Goal: Use online tool/utility: Utilize a website feature to perform a specific function

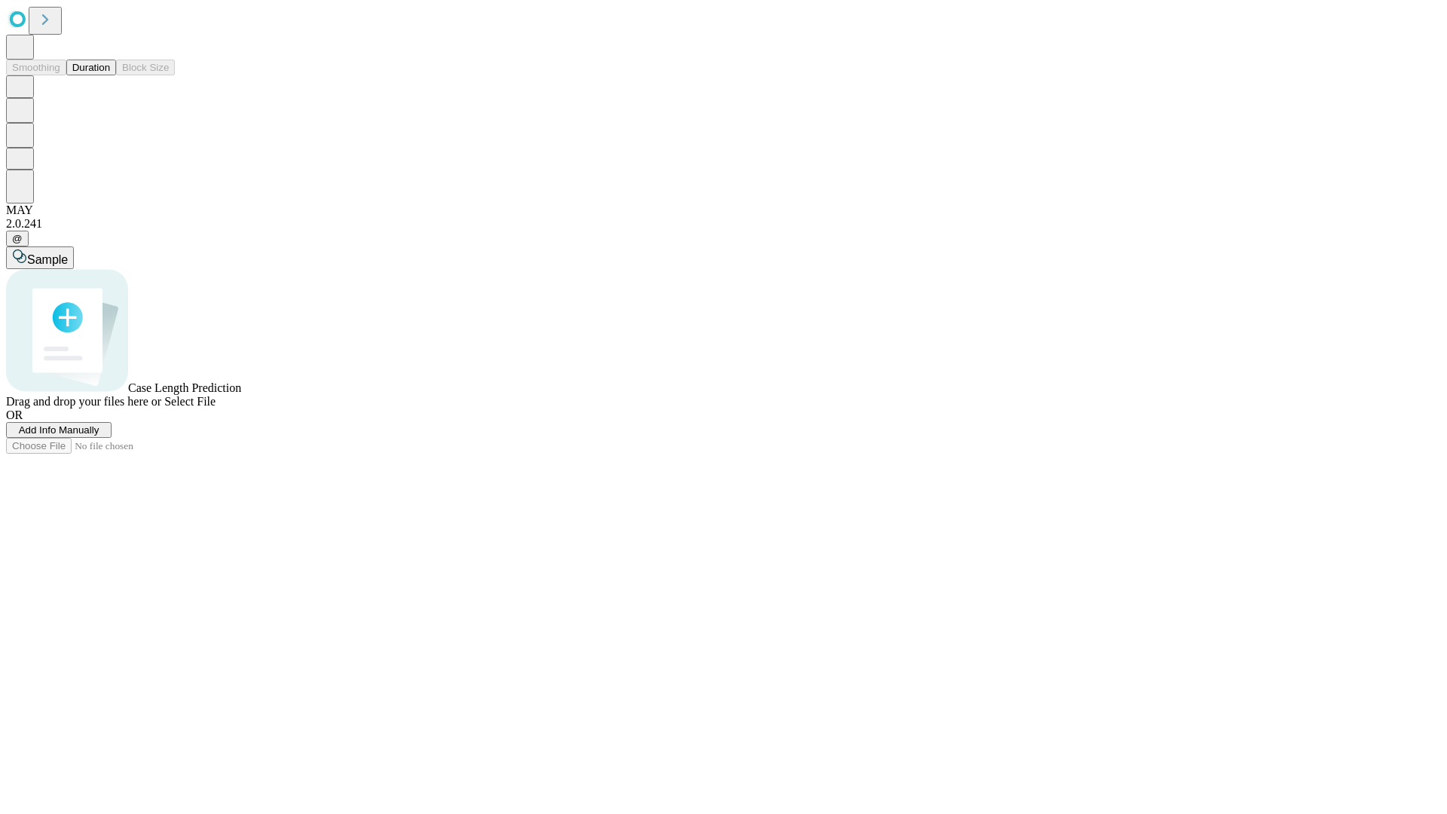
click at [99, 435] on span "Add Info Manually" at bounding box center [59, 429] width 81 height 11
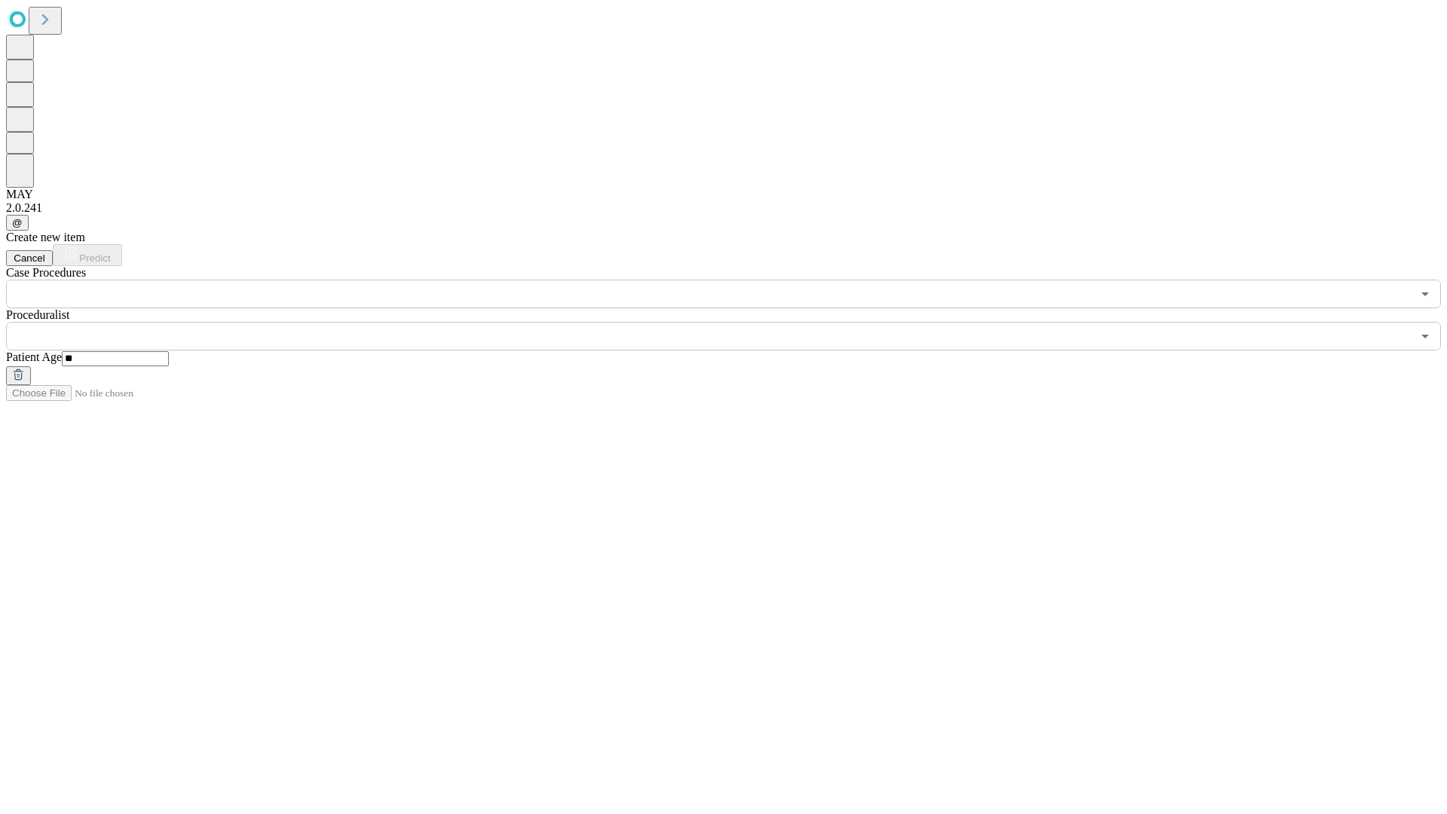
type input "**"
click at [734, 322] on input "text" at bounding box center [708, 336] width 1405 height 29
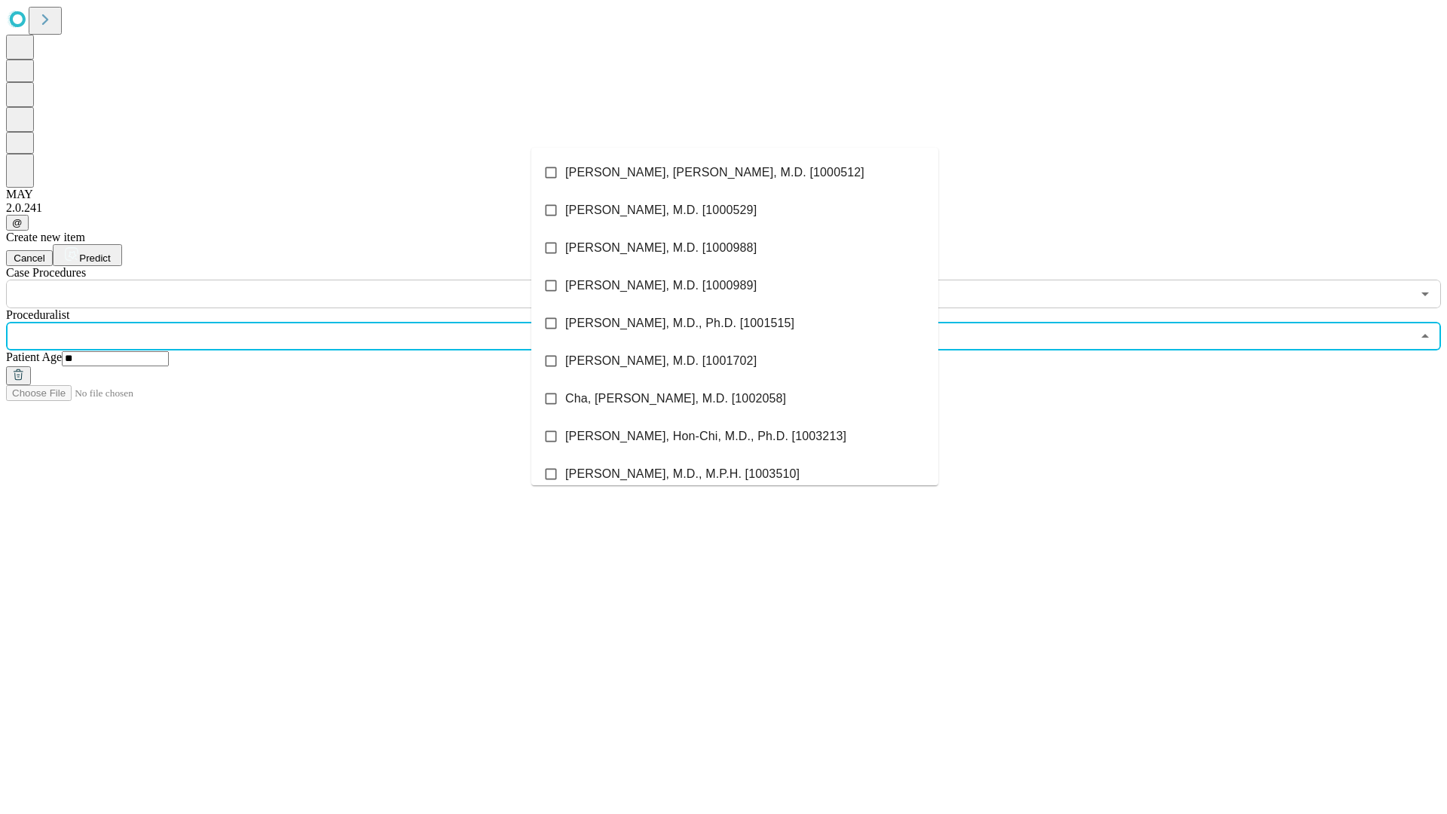
click at [735, 173] on li "[PERSON_NAME], [PERSON_NAME], M.D. [1000512]" at bounding box center [734, 173] width 407 height 38
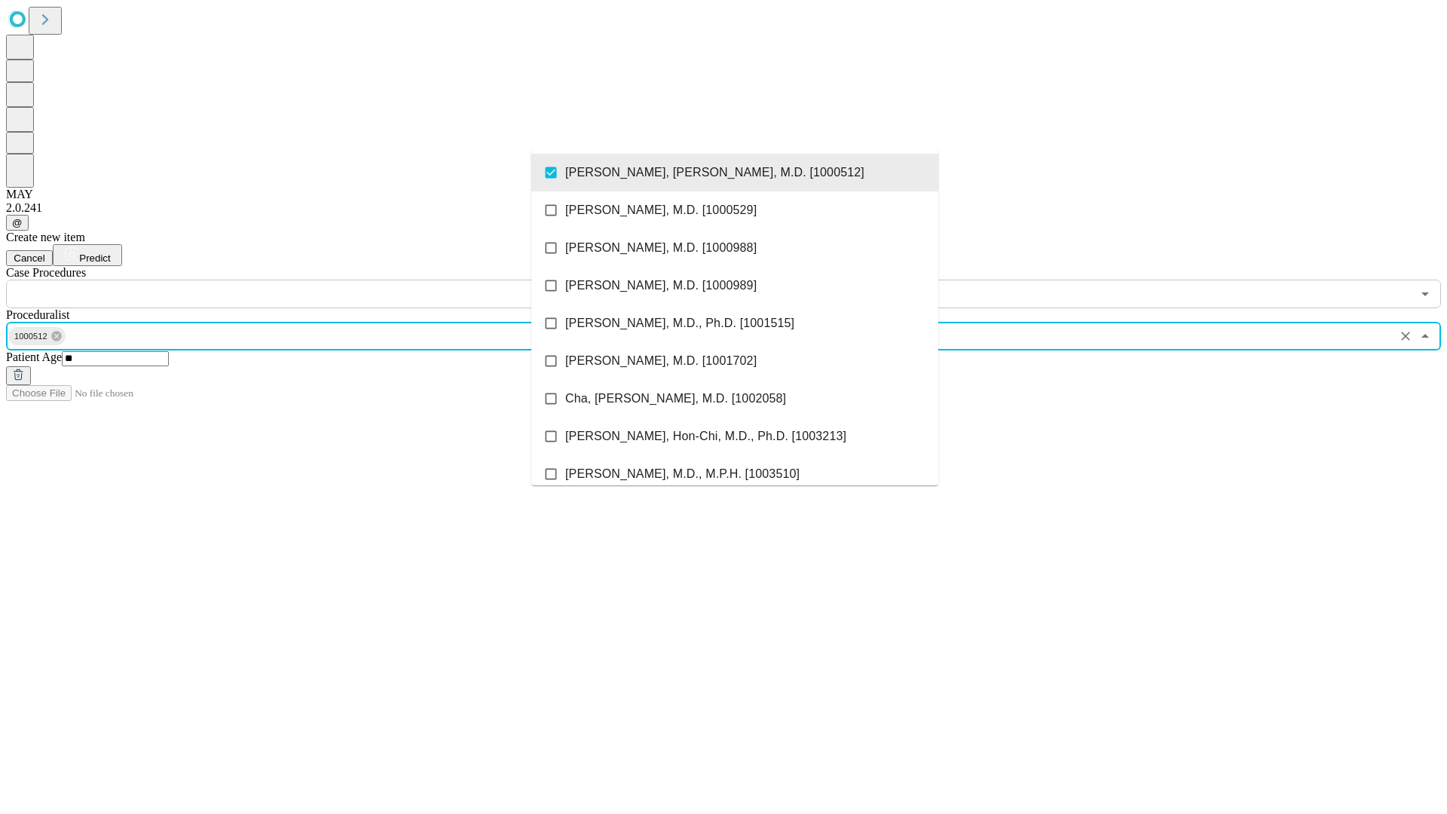
click at [316, 280] on input "text" at bounding box center [708, 294] width 1405 height 29
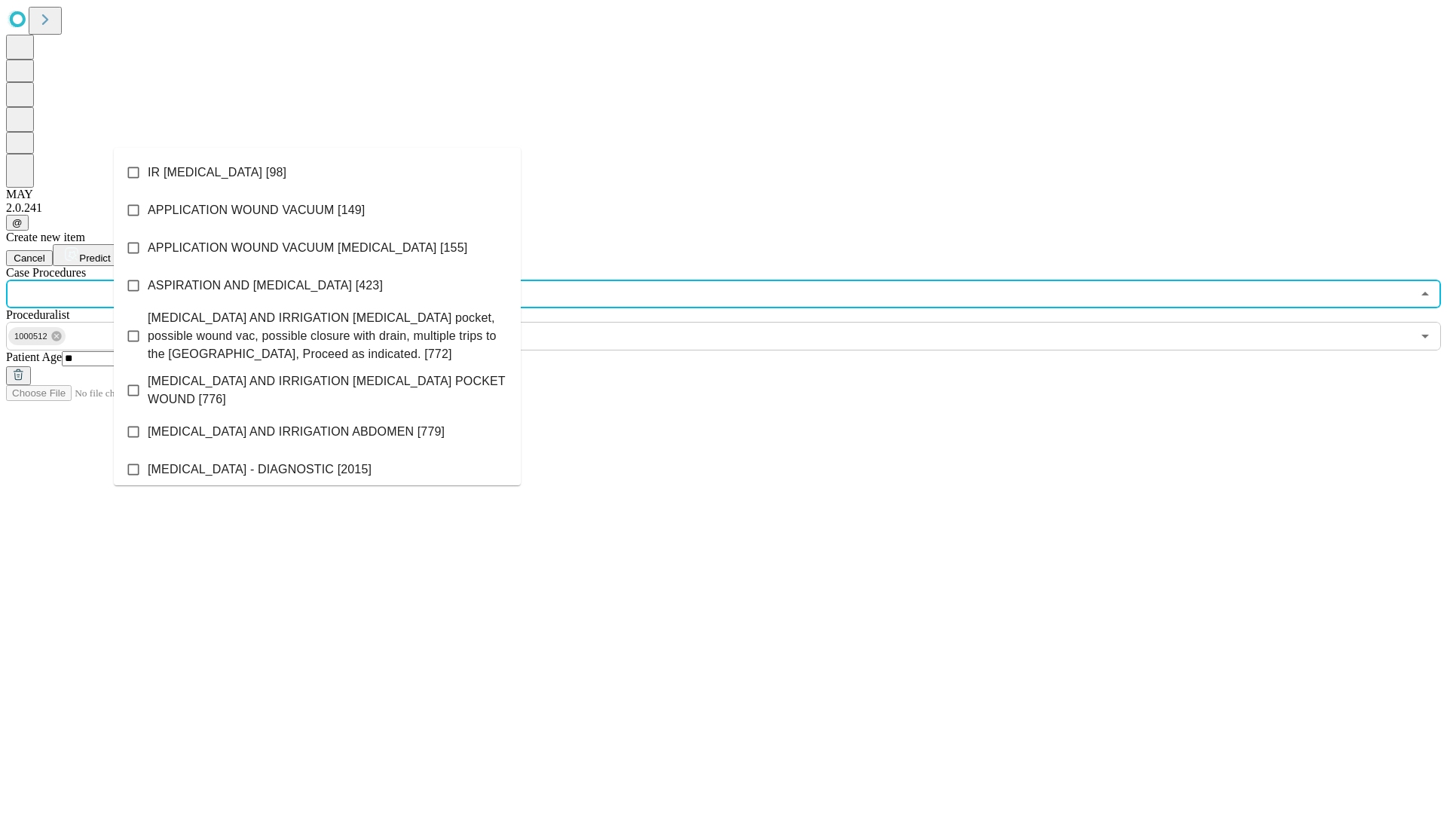
click at [317, 173] on li "IR [MEDICAL_DATA] [98]" at bounding box center [317, 173] width 407 height 38
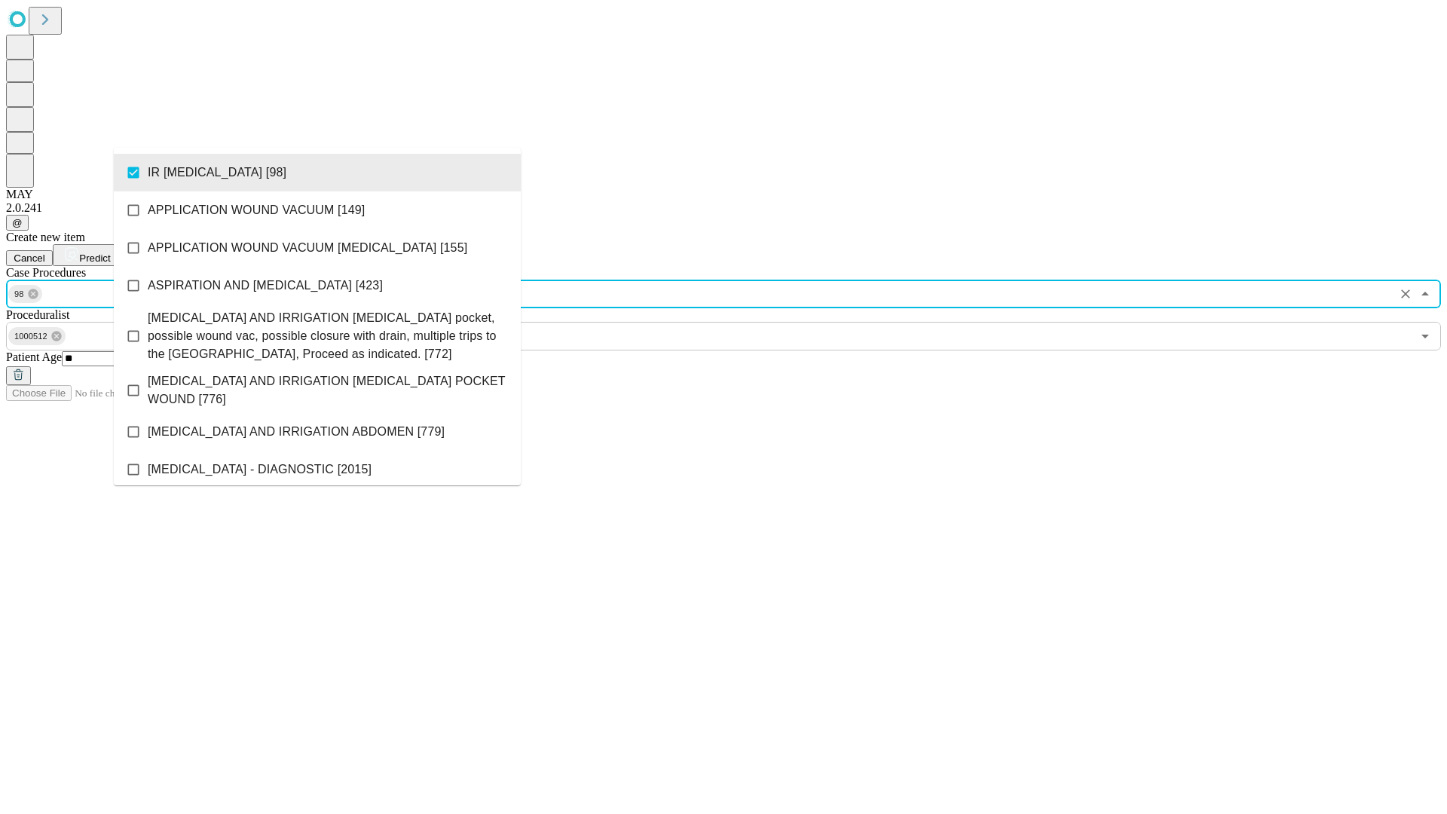
click at [110, 252] on span "Predict" at bounding box center [94, 257] width 31 height 11
